Goal: Information Seeking & Learning: Learn about a topic

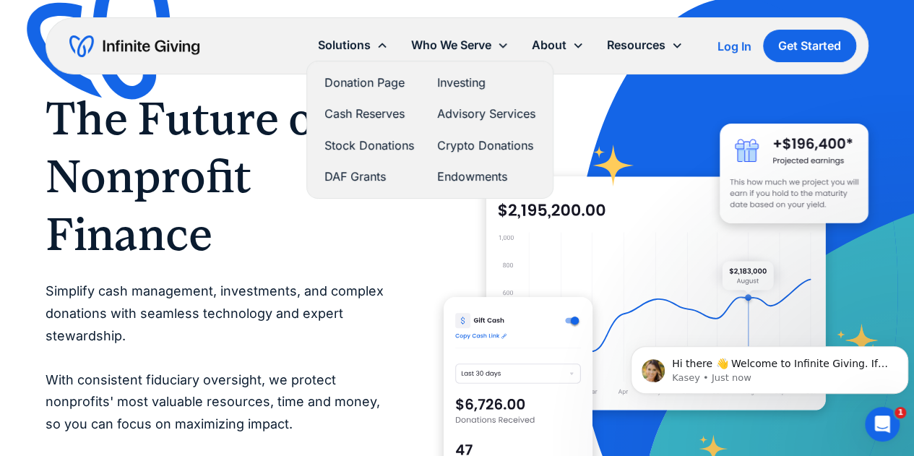
click at [362, 174] on link "DAF Grants" at bounding box center [369, 177] width 90 height 20
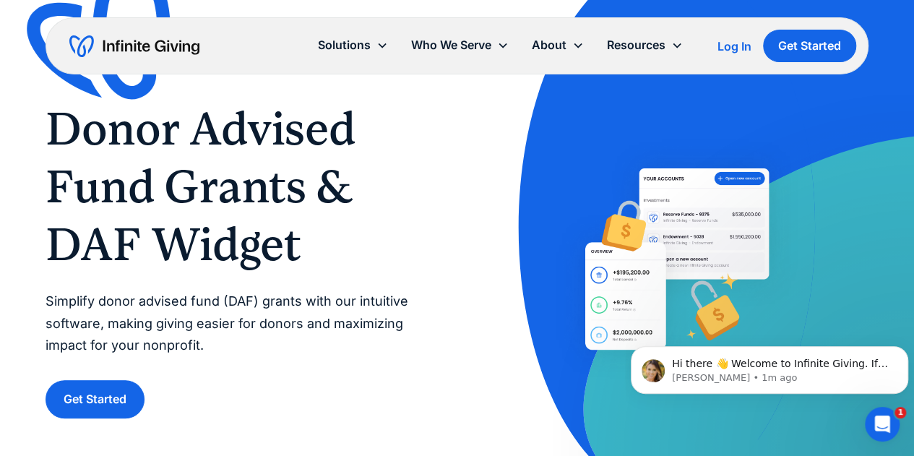
scroll to position [72, 0]
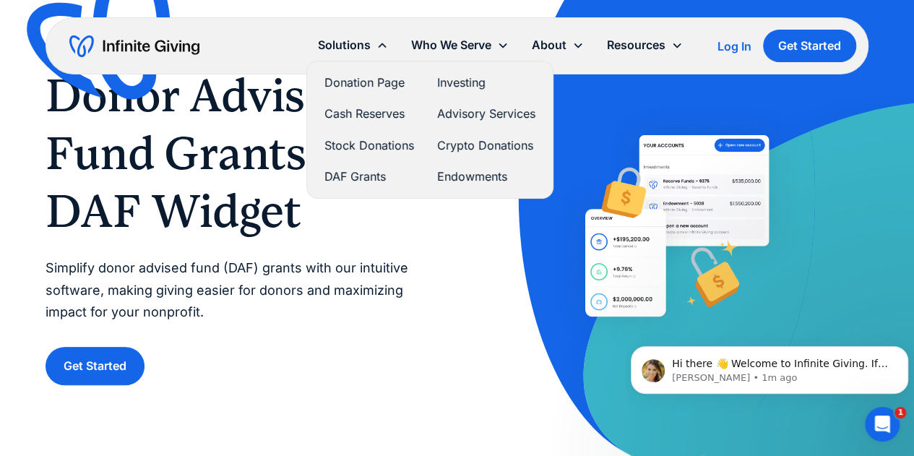
click at [366, 84] on link "Donation Page" at bounding box center [369, 83] width 90 height 20
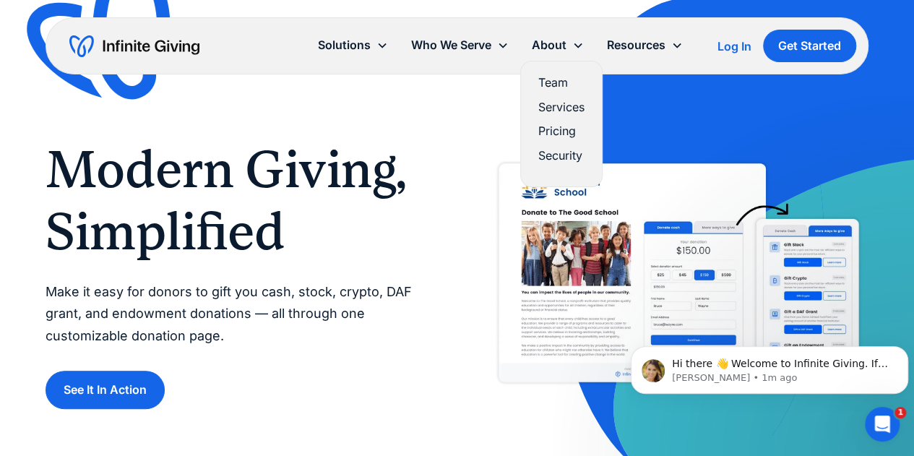
click at [558, 83] on link "Team" at bounding box center [561, 83] width 46 height 20
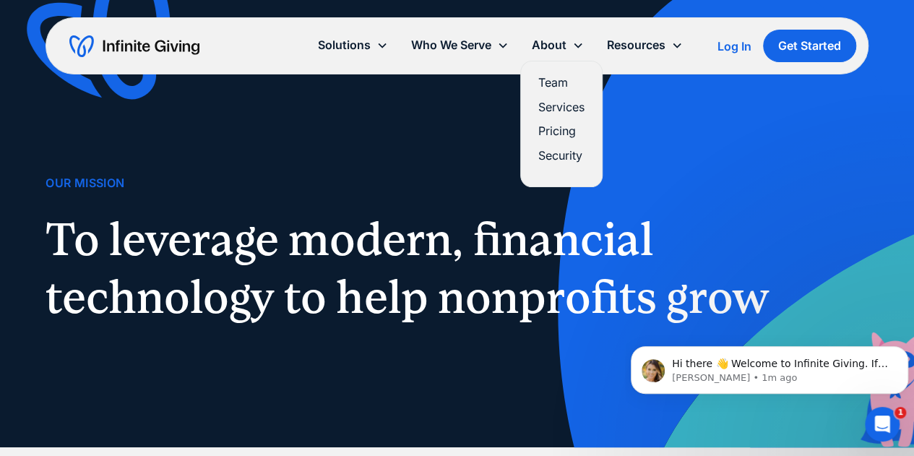
click at [553, 131] on link "Pricing" at bounding box center [561, 131] width 46 height 20
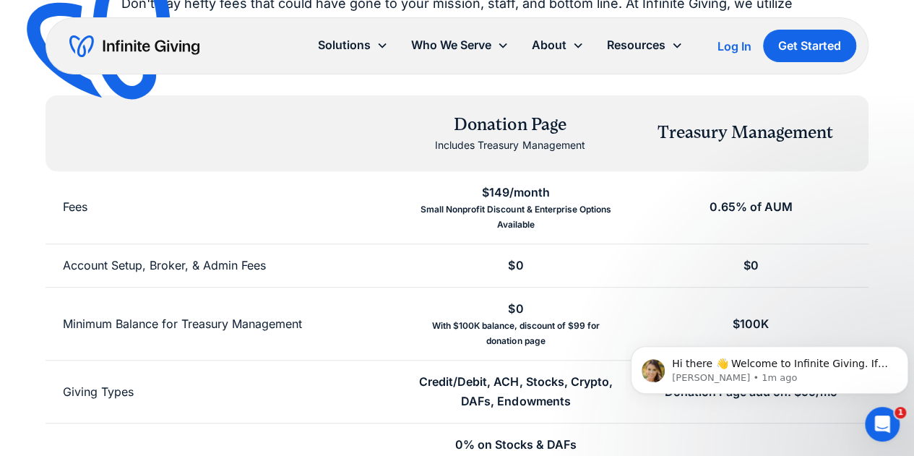
scroll to position [217, 0]
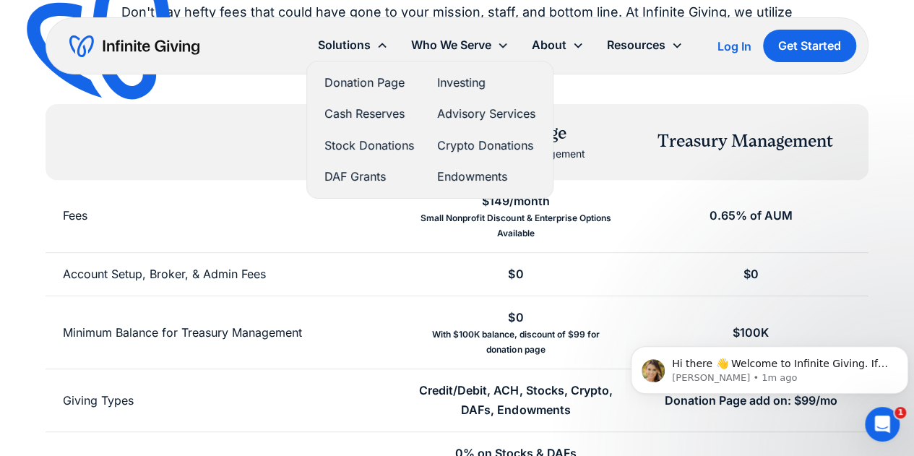
click at [332, 50] on div "Solutions" at bounding box center [344, 45] width 53 height 20
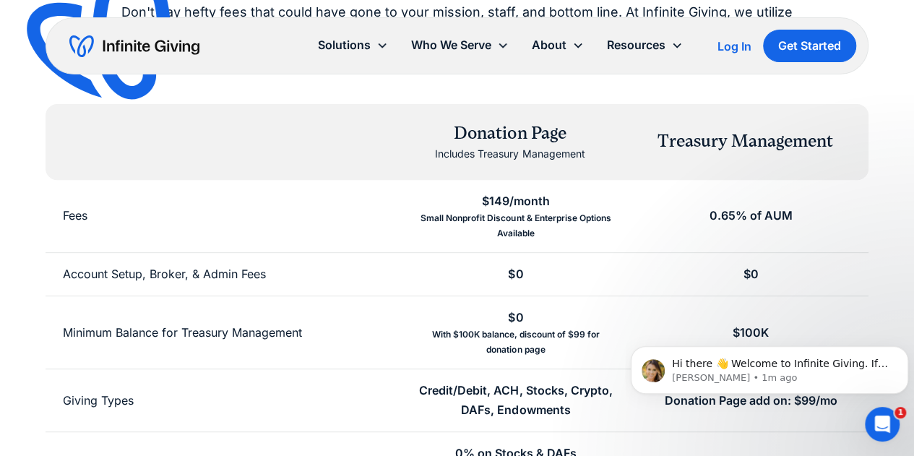
click at [332, 50] on div "Solutions" at bounding box center [344, 45] width 53 height 20
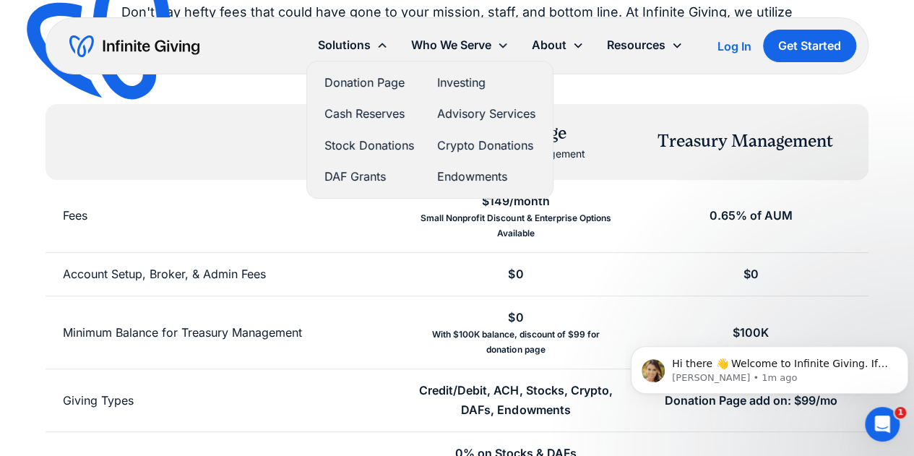
click at [364, 81] on link "Donation Page" at bounding box center [369, 83] width 90 height 20
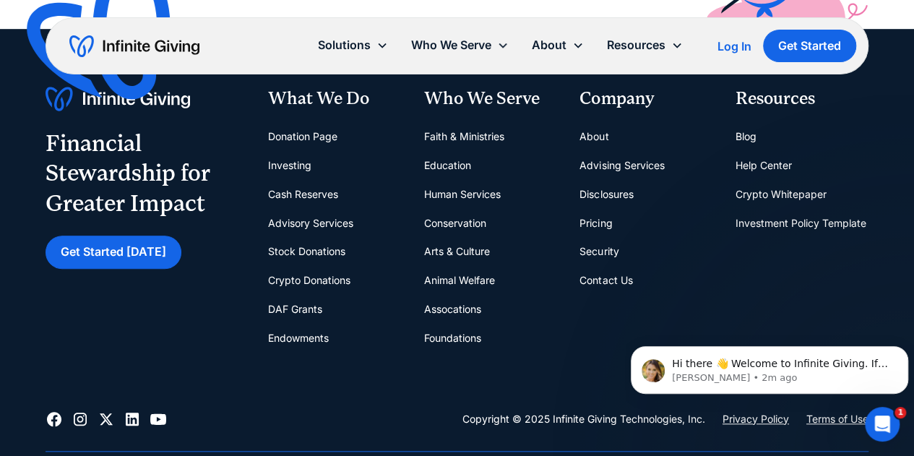
scroll to position [3179, 0]
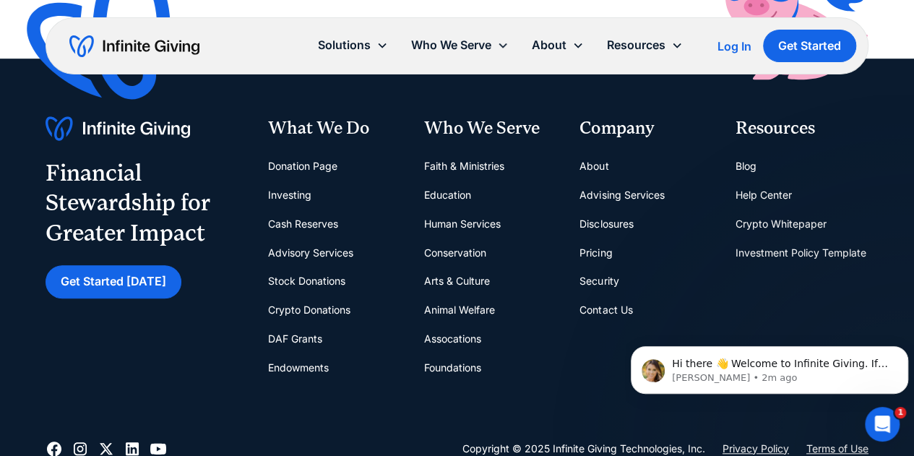
click at [459, 196] on link "Education" at bounding box center [447, 195] width 47 height 29
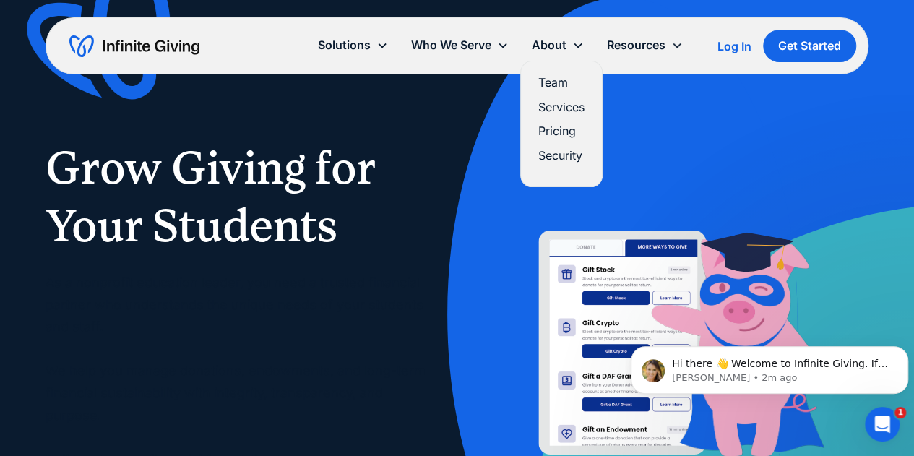
click at [549, 84] on link "Team" at bounding box center [561, 83] width 46 height 20
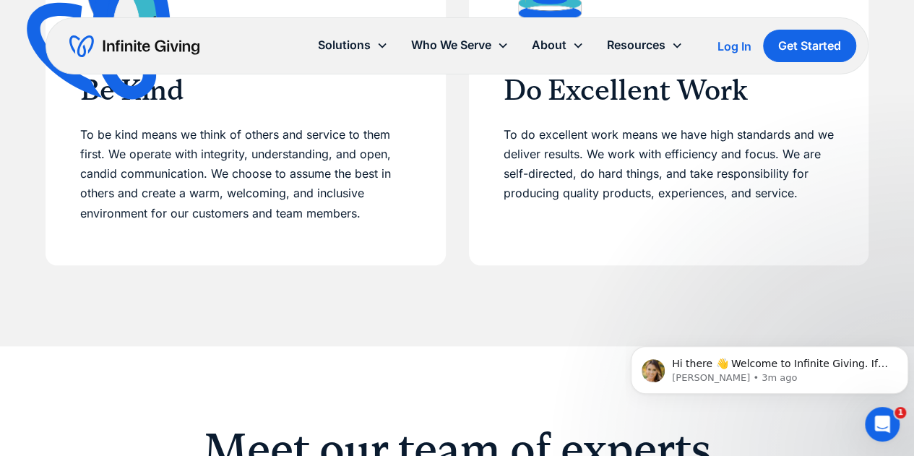
scroll to position [289, 0]
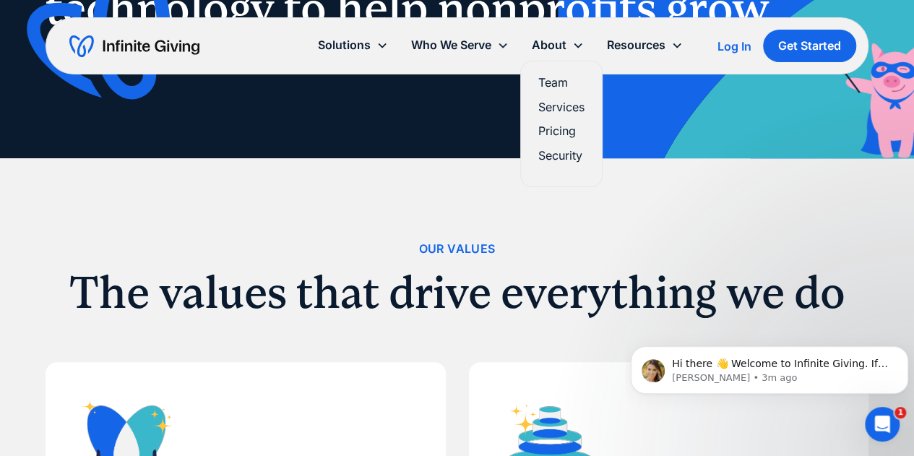
click at [557, 135] on link "Pricing" at bounding box center [561, 131] width 46 height 20
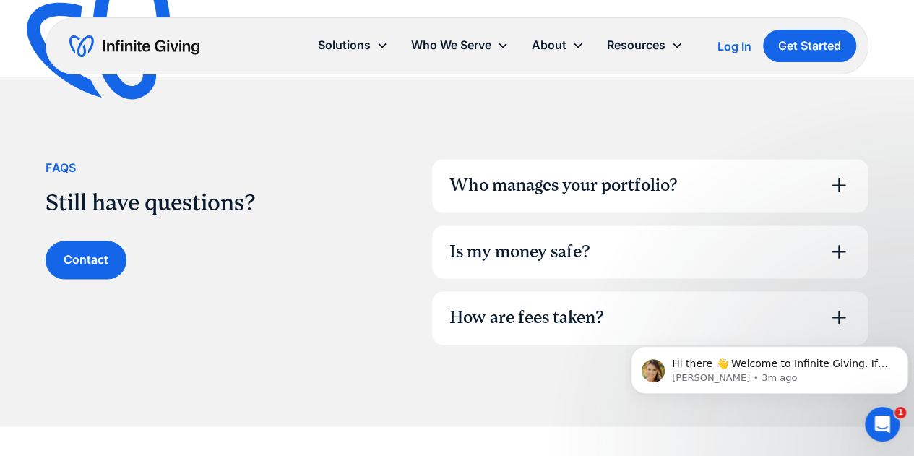
scroll to position [1011, 0]
click at [562, 177] on div "Who manages your portfolio?" at bounding box center [563, 185] width 228 height 25
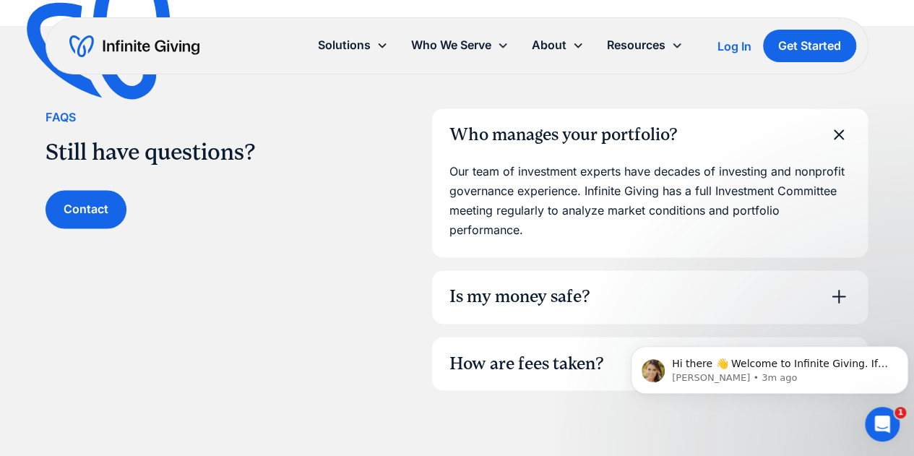
scroll to position [1084, 0]
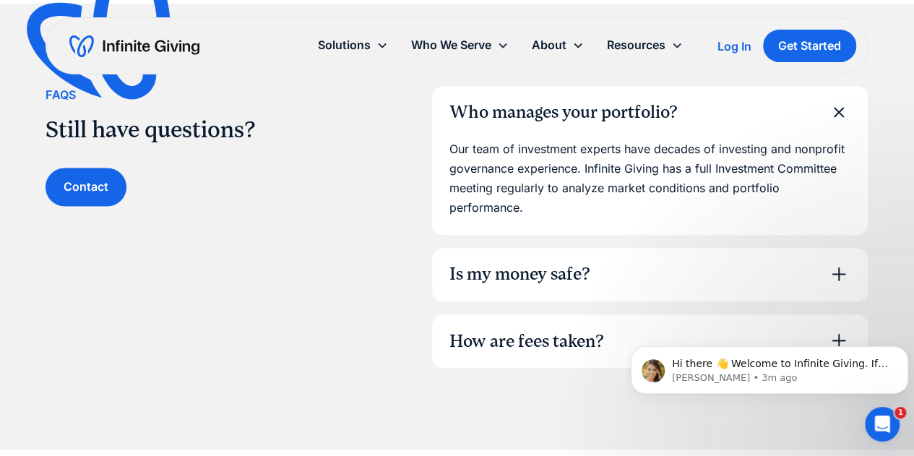
click at [592, 272] on div "Is my money safe?" at bounding box center [650, 274] width 436 height 53
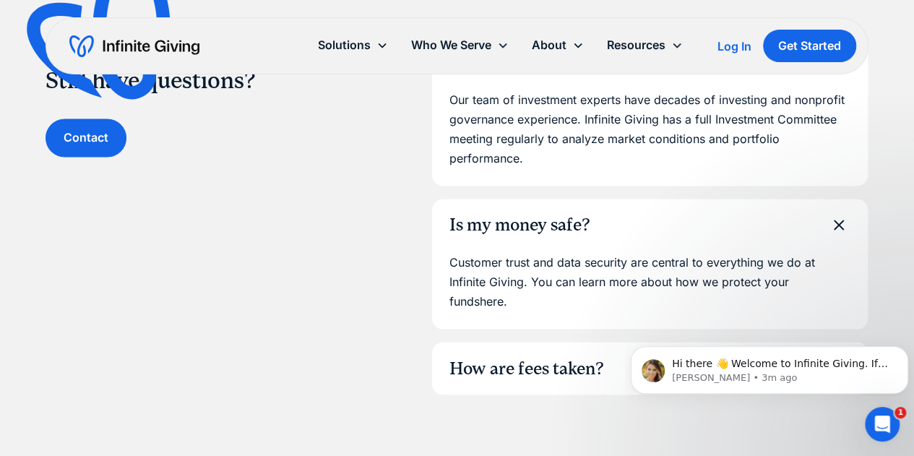
scroll to position [1156, 0]
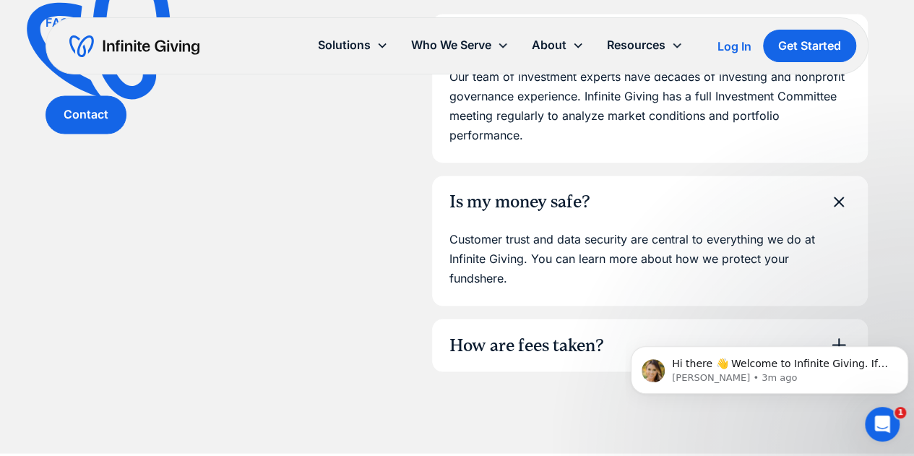
click at [588, 333] on div "How are fees taken?" at bounding box center [526, 345] width 155 height 25
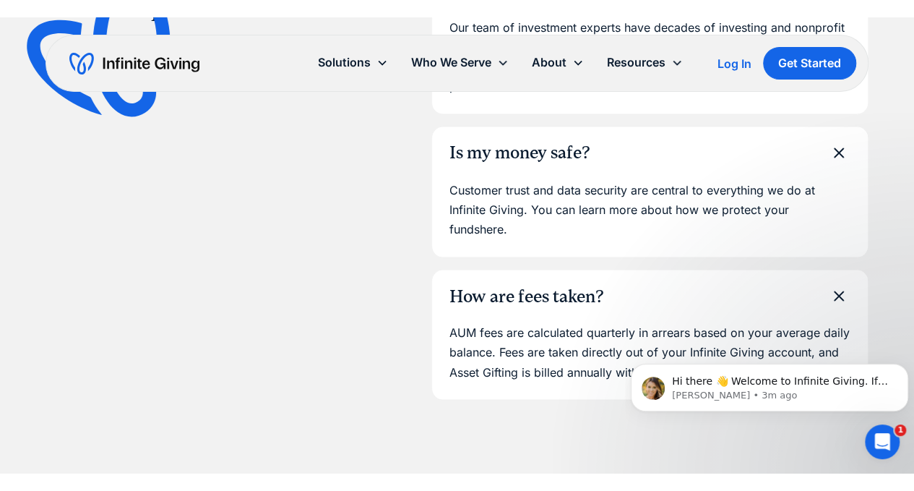
scroll to position [1300, 0]
